Goal: Find specific page/section: Find specific page/section

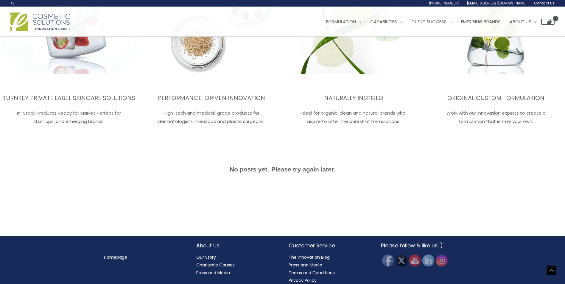
scroll to position [970, 0]
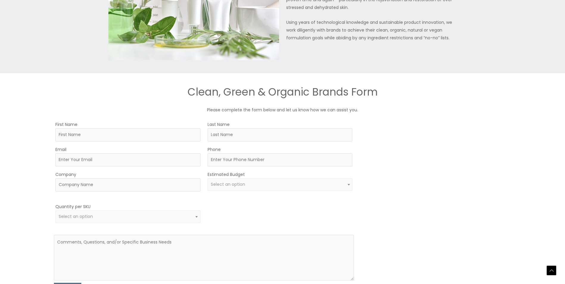
scroll to position [327, 0]
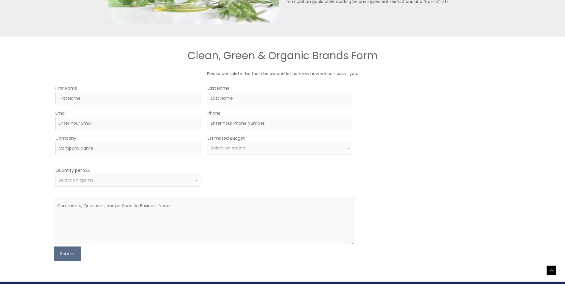
click at [143, 183] on span "Select an option" at bounding box center [128, 180] width 138 height 6
click at [142, 158] on div "Company" at bounding box center [127, 148] width 145 height 28
click at [139, 146] on input "Company" at bounding box center [127, 148] width 145 height 13
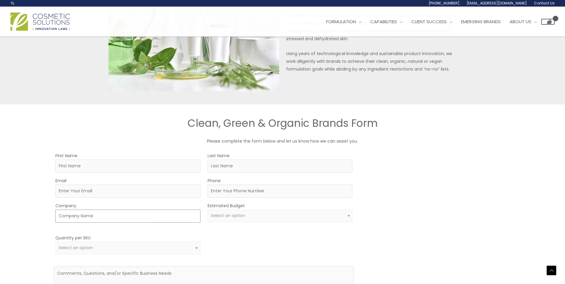
scroll to position [179, 0]
